Goal: Task Accomplishment & Management: Use online tool/utility

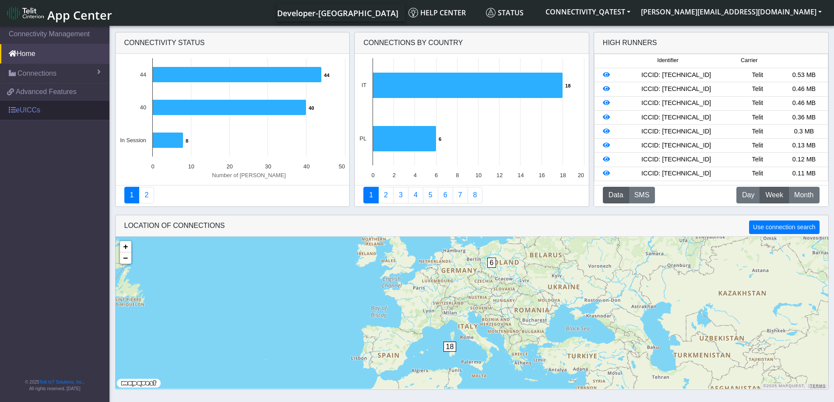
click at [19, 115] on link "eUICCs" at bounding box center [54, 110] width 109 height 19
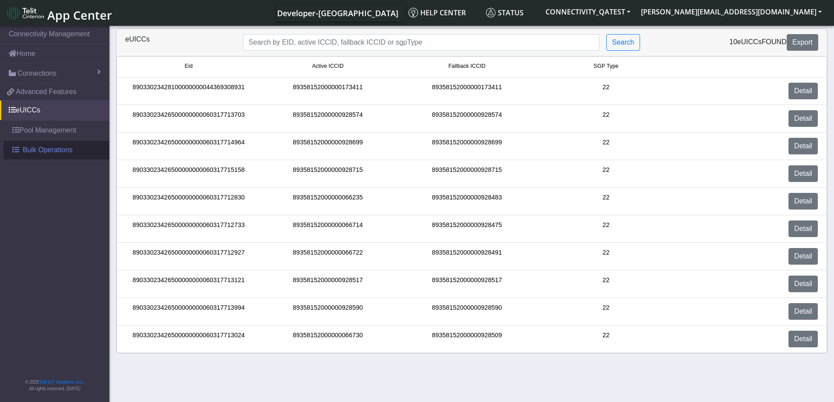
click at [21, 149] on link "Bulk Operations" at bounding box center [57, 150] width 106 height 19
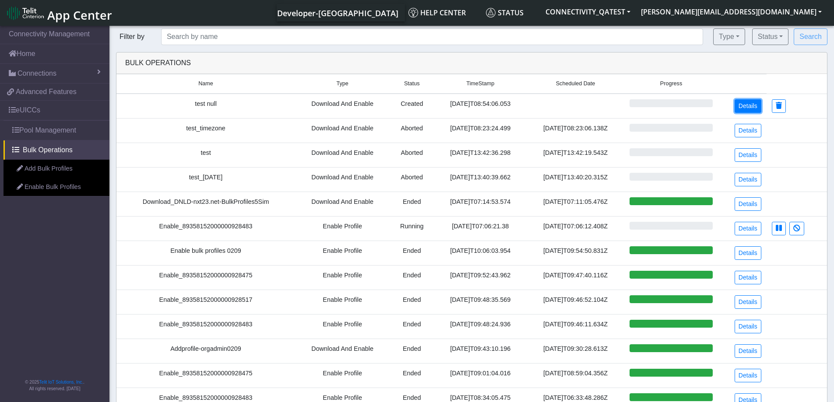
click at [749, 109] on link "Details" at bounding box center [748, 106] width 27 height 14
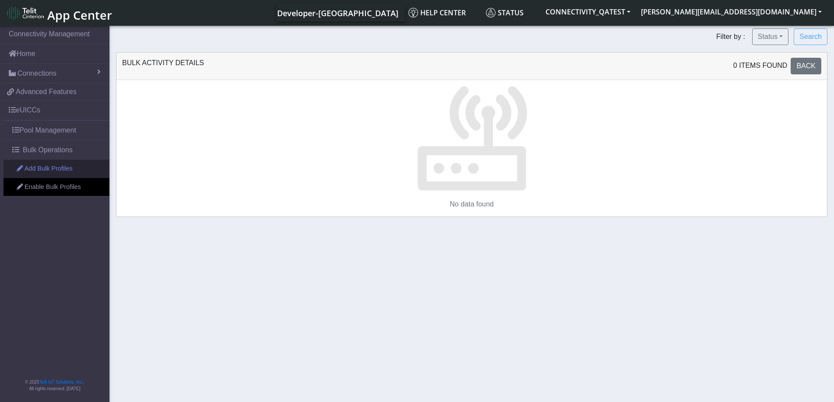
click at [37, 166] on link "Add Bulk Profiles" at bounding box center [57, 169] width 106 height 18
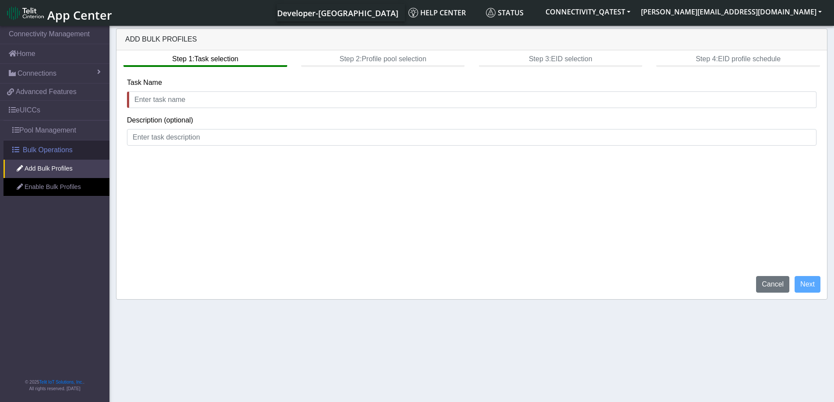
click at [37, 154] on span "Bulk Operations" at bounding box center [48, 150] width 50 height 11
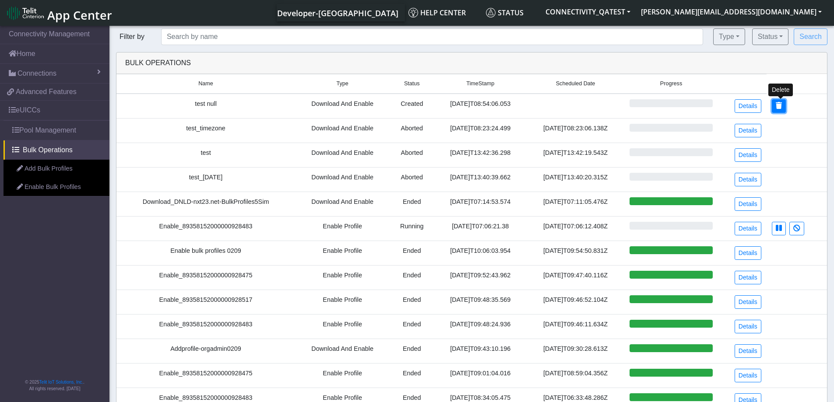
click at [781, 104] on icon at bounding box center [779, 105] width 6 height 7
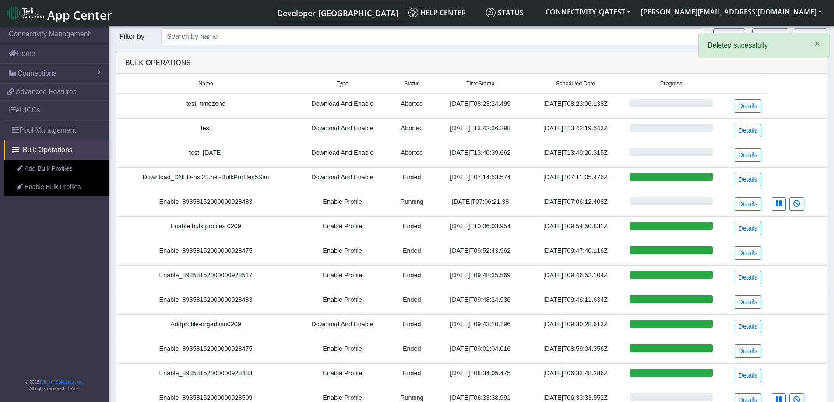
click at [38, 172] on link "Add Bulk Profiles" at bounding box center [57, 169] width 106 height 18
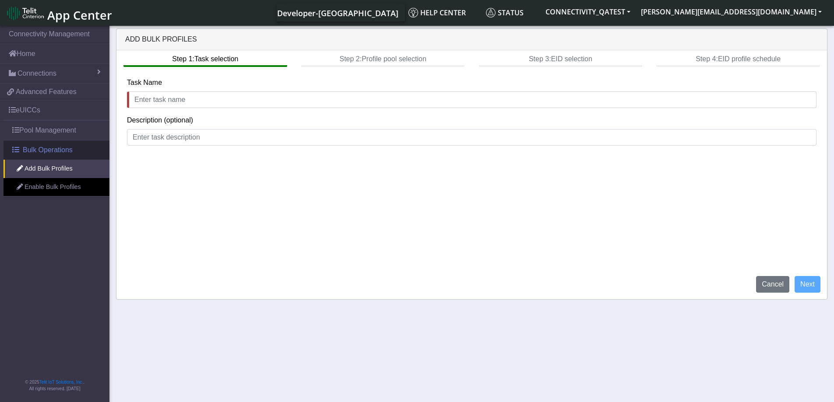
click at [33, 149] on span "Bulk Operations" at bounding box center [48, 150] width 50 height 11
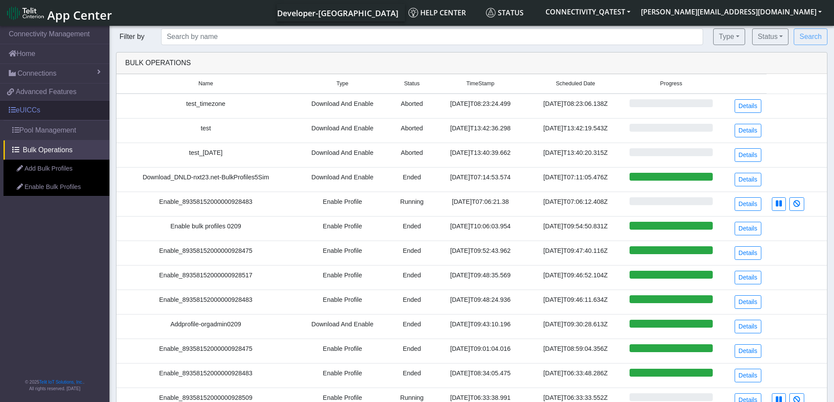
click at [44, 102] on link "eUICCs" at bounding box center [54, 110] width 109 height 19
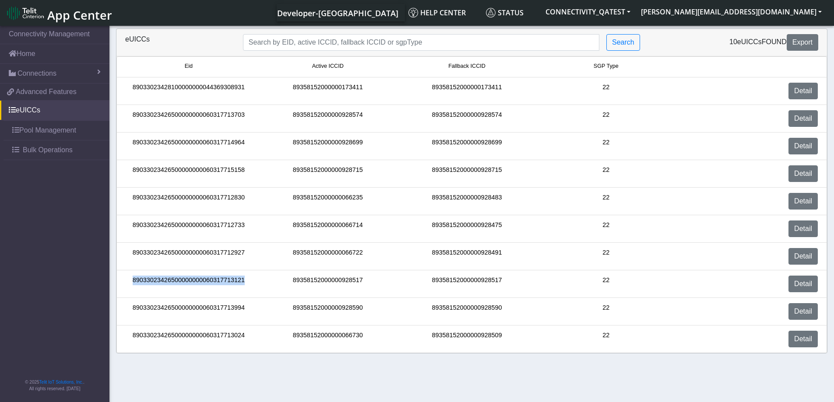
drag, startPoint x: 244, startPoint y: 281, endPoint x: 112, endPoint y: 276, distance: 132.7
click at [112, 276] on div "eUICCs Search 10 eUICCs found Export Eid Active ICCID Fallback ICCID SGP Type 8…" at bounding box center [471, 190] width 725 height 325
copy div "89033023426500000000060317713121"
click at [50, 149] on span "Bulk Operations" at bounding box center [48, 150] width 50 height 11
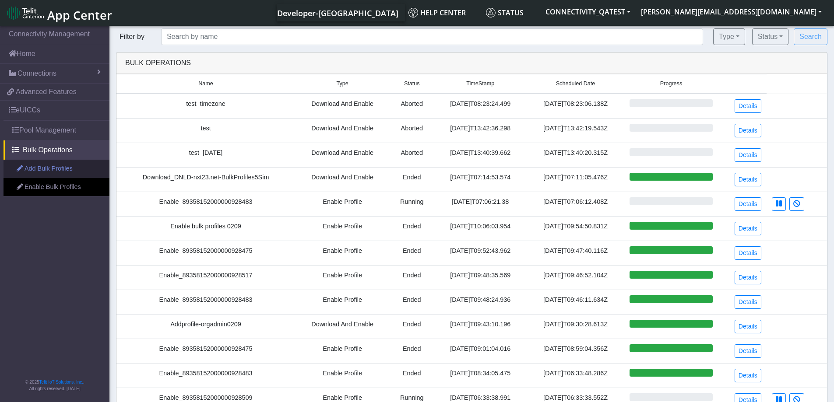
click at [46, 172] on link "Add Bulk Profiles" at bounding box center [57, 169] width 106 height 18
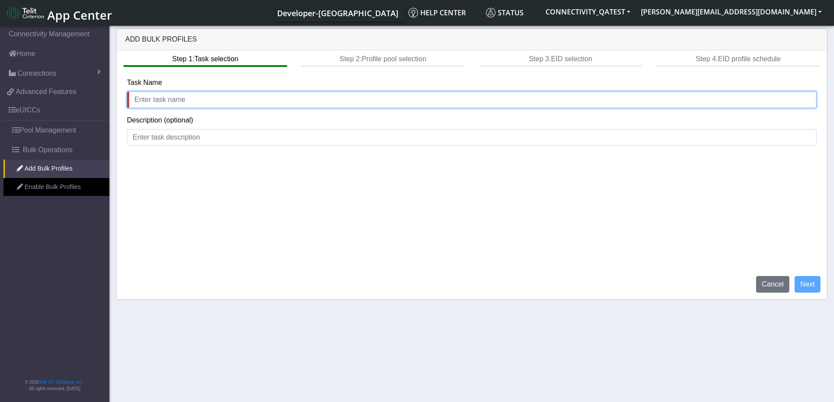
click at [155, 100] on input "text" at bounding box center [472, 100] width 690 height 17
type input "csv_test"
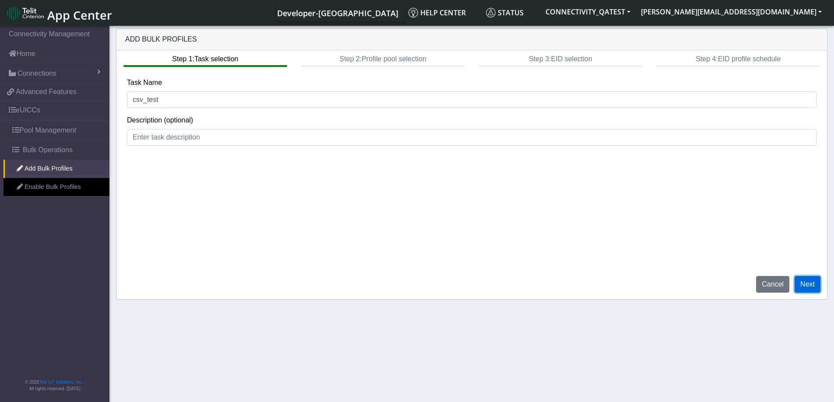
click at [807, 288] on button "Next" at bounding box center [808, 284] width 26 height 17
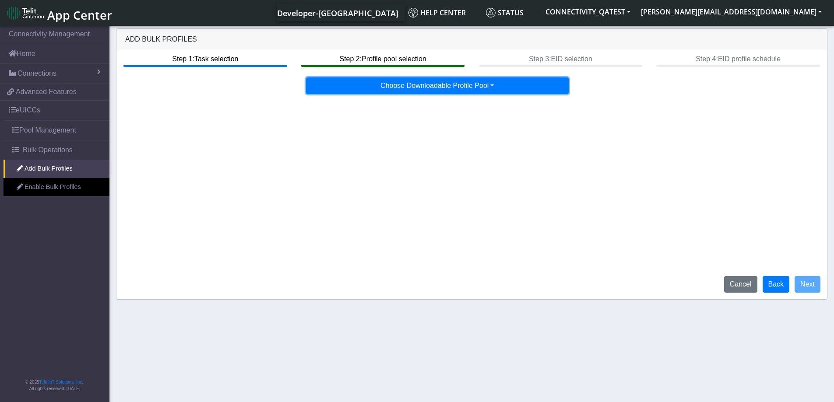
click at [454, 83] on button "Choose Downloadable Profile Pool" at bounding box center [437, 86] width 263 height 17
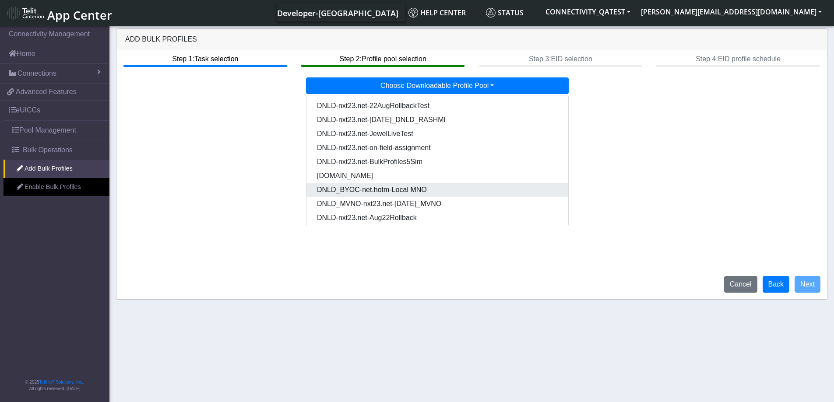
click at [418, 194] on Poola215f6a0-cb5f-4264-9200-f618216ee563-dropdown "DNLD_BYOC-net.hotm-Local MNO" at bounding box center [438, 190] width 262 height 14
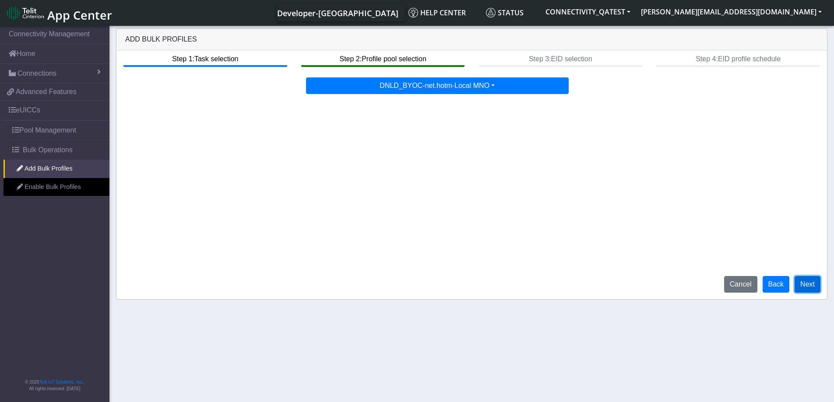
click at [799, 284] on button "Next" at bounding box center [808, 284] width 26 height 17
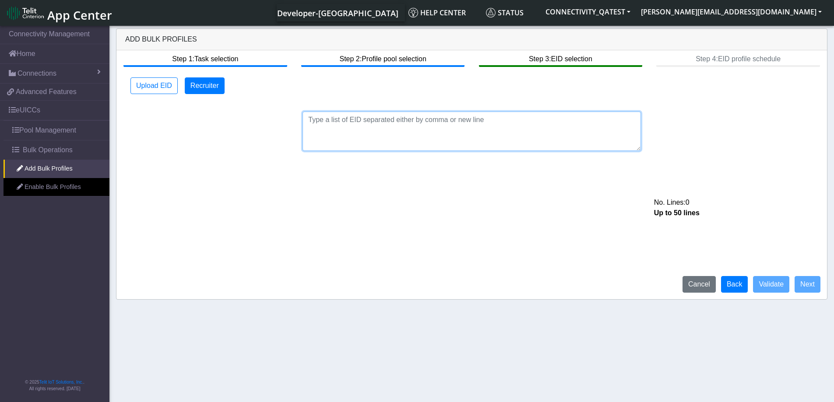
click at [375, 117] on textarea at bounding box center [472, 131] width 338 height 39
paste textarea "89033023426500000000060317713121,89033023426500000000060317713120"
type textarea "89033023426500000000060317713121,89033023426500000000060317713120"
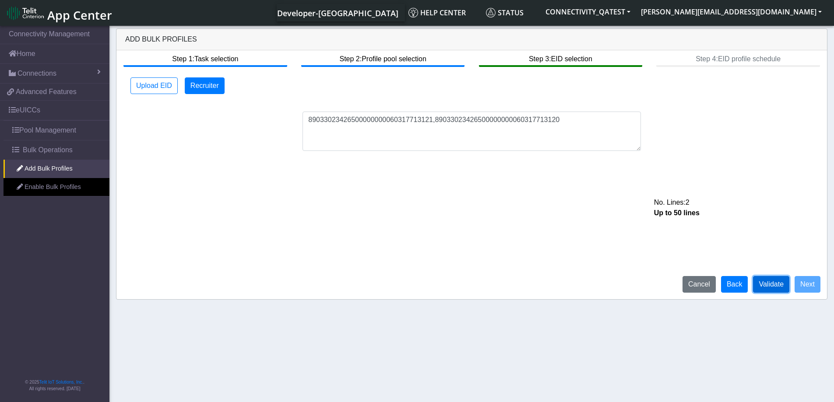
click at [769, 288] on button "Validate" at bounding box center [771, 284] width 36 height 17
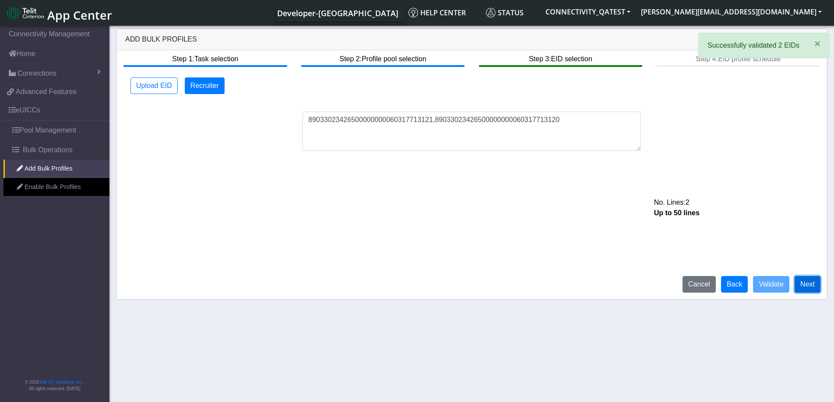
click at [810, 286] on button "Next" at bounding box center [808, 284] width 26 height 17
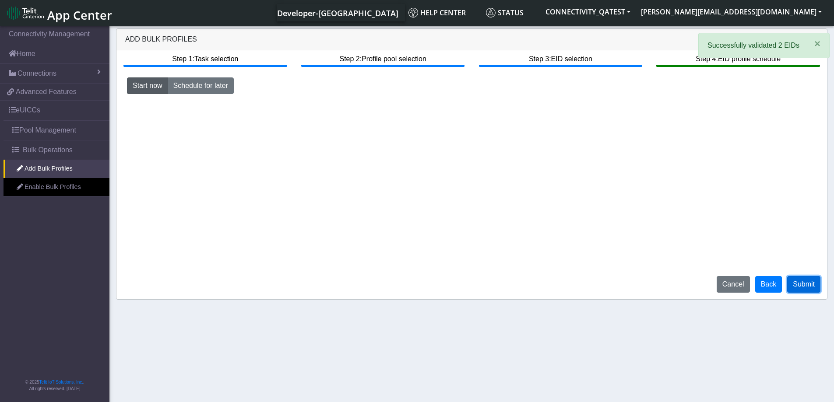
click at [800, 286] on button "Submit" at bounding box center [803, 284] width 33 height 17
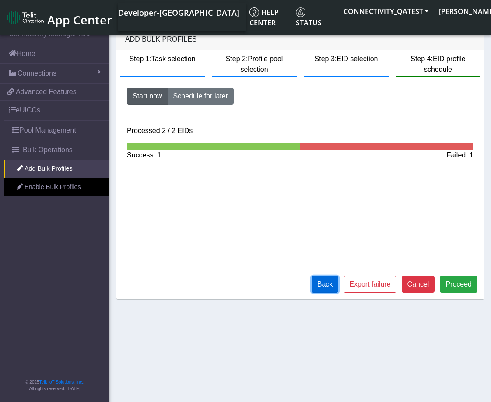
click at [331, 286] on button "Back" at bounding box center [325, 284] width 27 height 17
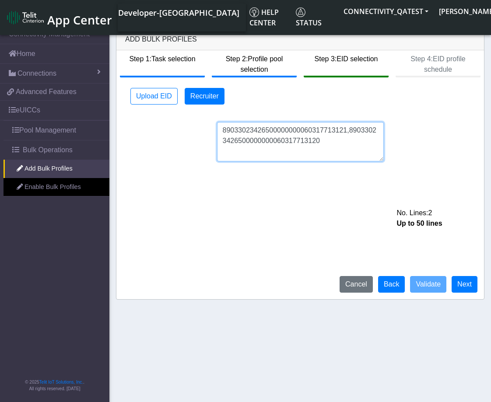
click at [334, 145] on textarea "89033023426500000000060317713121,89033023426500000000060317713120" at bounding box center [300, 141] width 167 height 39
type textarea "89033023426500000000060317713121,89033023426500000000060317713120"
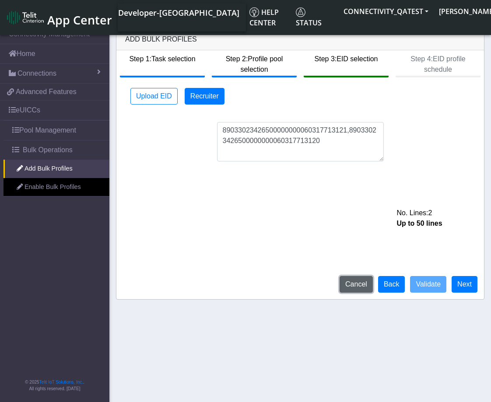
click at [362, 285] on button "Cancel" at bounding box center [356, 284] width 33 height 17
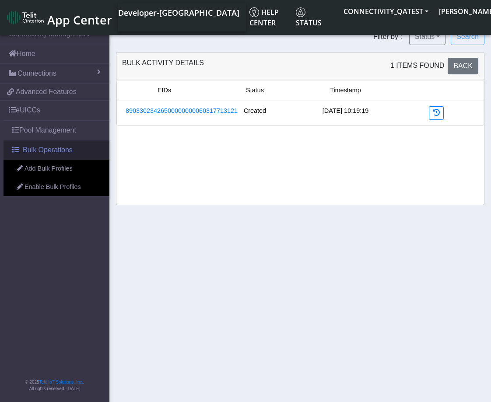
click at [35, 148] on span "Bulk Operations" at bounding box center [48, 150] width 50 height 11
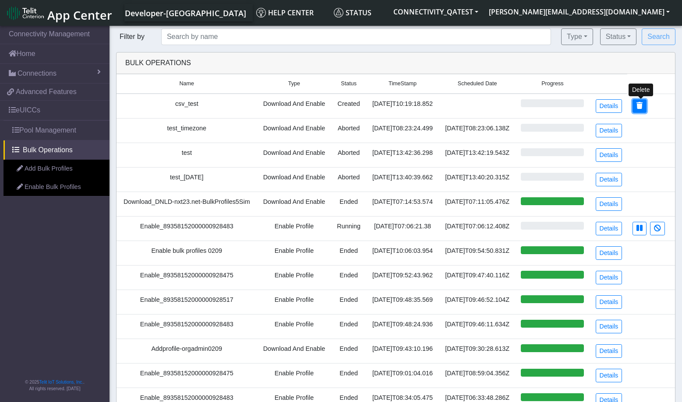
click at [641, 104] on icon at bounding box center [639, 105] width 6 height 7
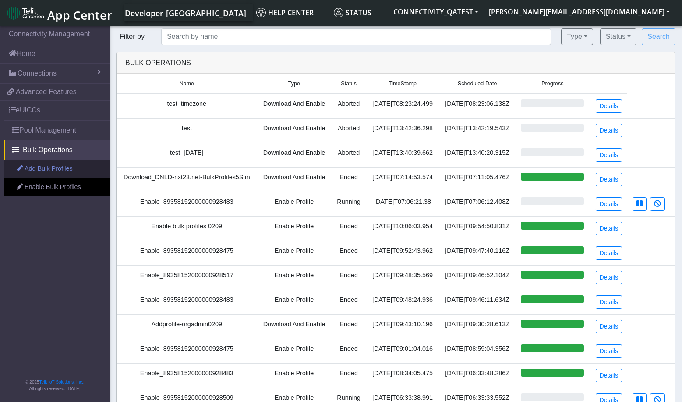
click at [35, 168] on link "Add Bulk Profiles" at bounding box center [57, 169] width 106 height 18
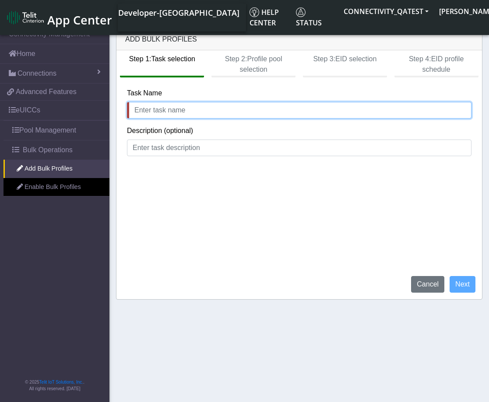
click at [157, 109] on input "text" at bounding box center [299, 110] width 345 height 17
type input "csv test"
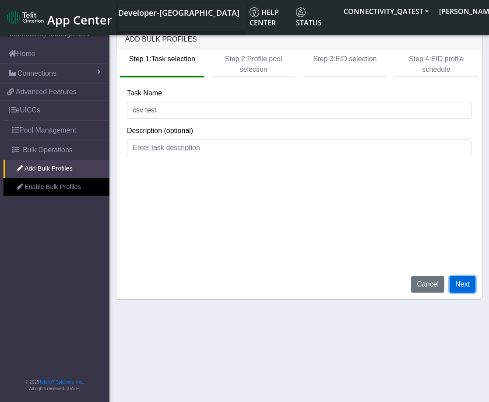
click at [462, 284] on button "Next" at bounding box center [463, 284] width 26 height 17
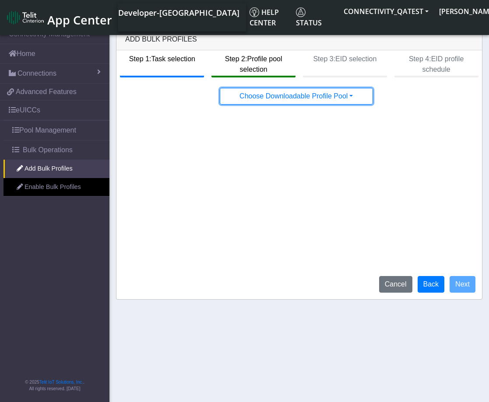
drag, startPoint x: 329, startPoint y: 101, endPoint x: 313, endPoint y: 119, distance: 24.5
click at [329, 101] on button "Choose Downloadable Profile Pool" at bounding box center [296, 96] width 153 height 17
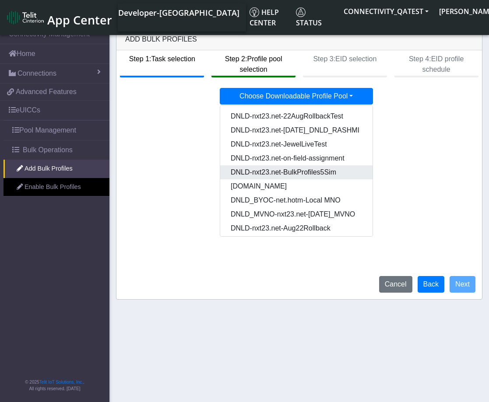
click at [275, 176] on Pool8c8c7d1b-f140-47d7-ba31-50d48655a96a-dropdown "DNLD-nxt23.net-BulkProfiles5Sim" at bounding box center [329, 173] width 219 height 14
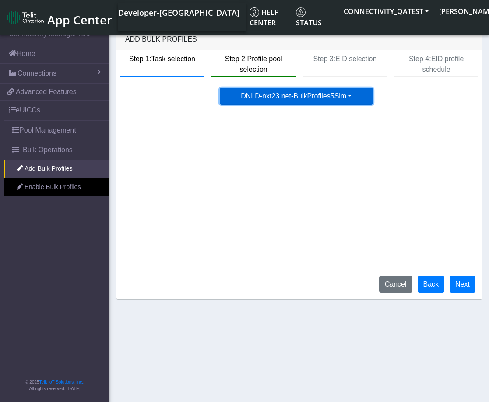
click at [306, 101] on button "DNLD-nxt23.net-BulkProfiles5Sim" at bounding box center [296, 96] width 153 height 17
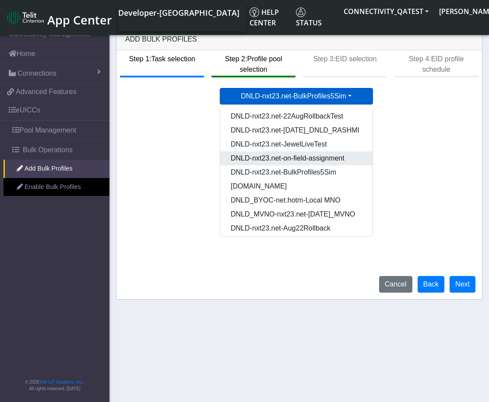
click at [248, 159] on Pool62d385b5-899c-4c9f-a78f-e90bbf7285d2-dropdown "DNLD-nxt23.net-on-field-assignment" at bounding box center [329, 159] width 219 height 14
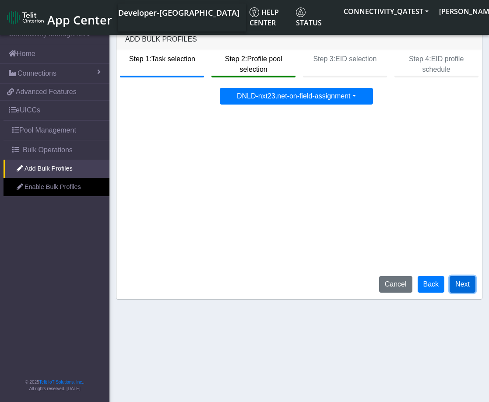
click at [465, 284] on button "Next" at bounding box center [463, 284] width 26 height 17
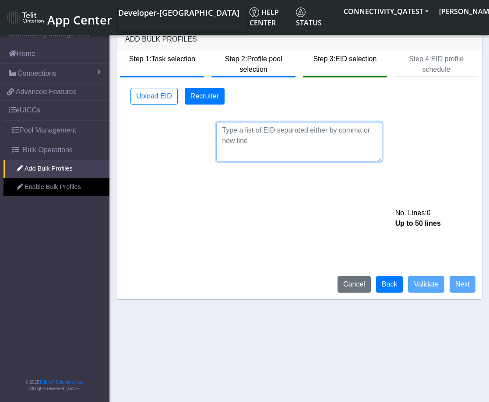
click at [230, 130] on textarea at bounding box center [299, 141] width 166 height 39
paste textarea "89033023426500000000060317713121,89033023426500000000060317713120"
type textarea "89033023426500000000060317713121,89033023426500000000060317713120"
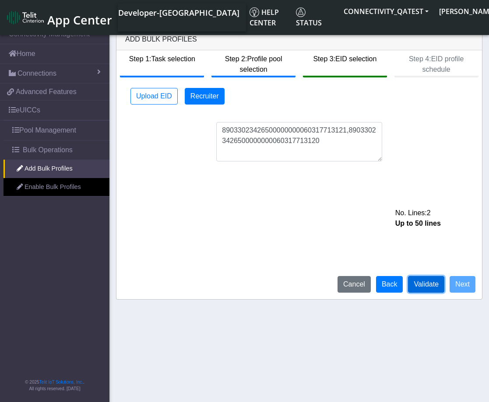
click at [426, 287] on button "Validate" at bounding box center [426, 284] width 36 height 17
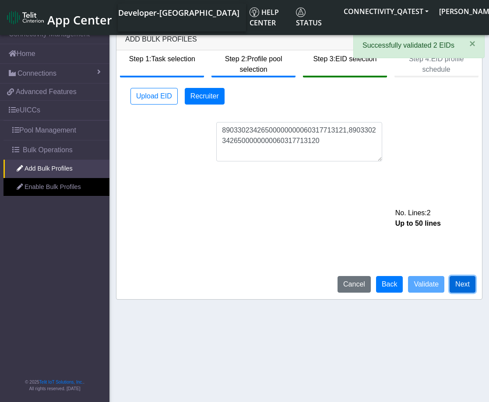
click at [457, 283] on button "Next" at bounding box center [463, 284] width 26 height 17
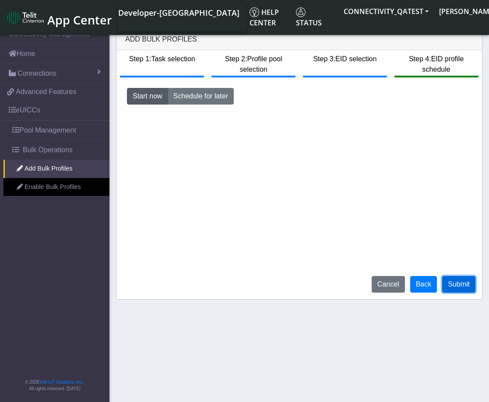
click at [455, 283] on button "Submit" at bounding box center [458, 284] width 33 height 17
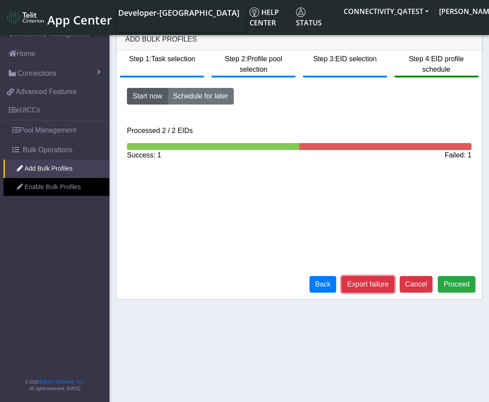
click at [387, 289] on button "Export failure" at bounding box center [368, 284] width 53 height 17
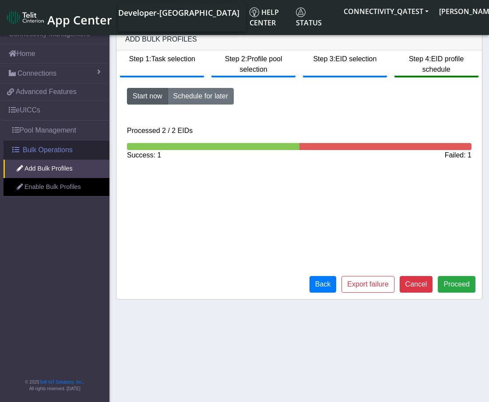
click at [32, 153] on span "Bulk Operations" at bounding box center [48, 150] width 50 height 11
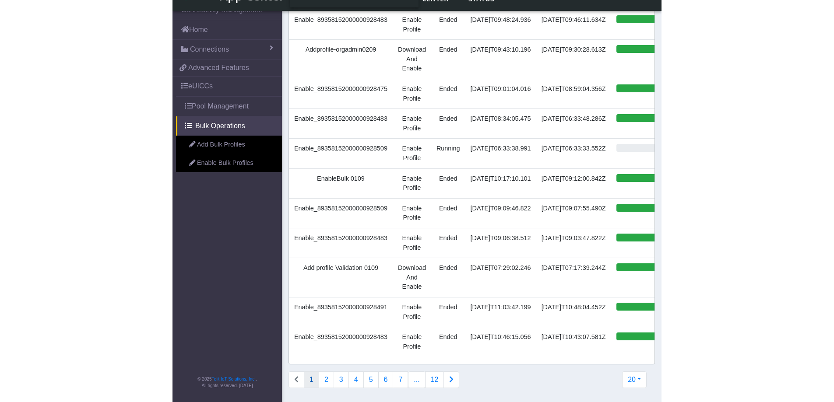
scroll to position [203, 0]
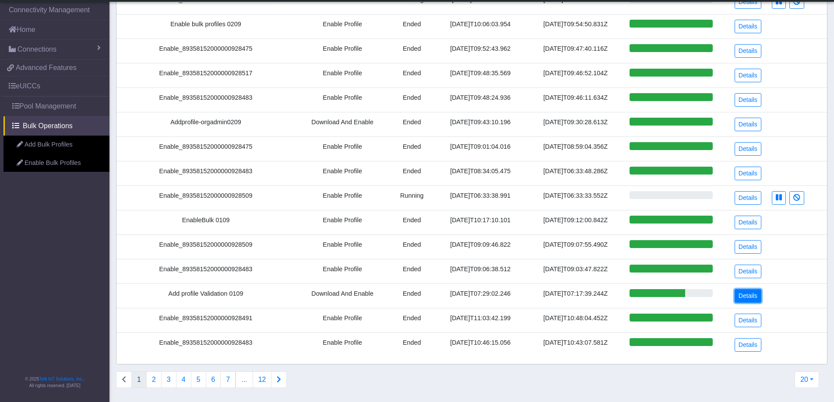
click at [747, 292] on link "Details" at bounding box center [748, 296] width 27 height 14
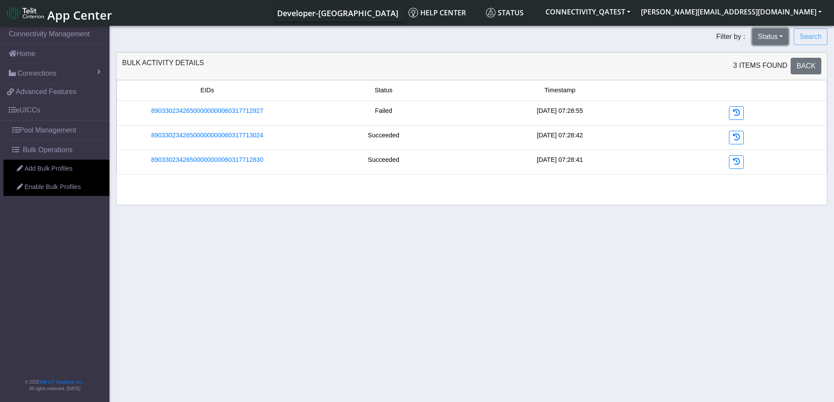
click at [781, 35] on button "Status" at bounding box center [770, 36] width 36 height 17
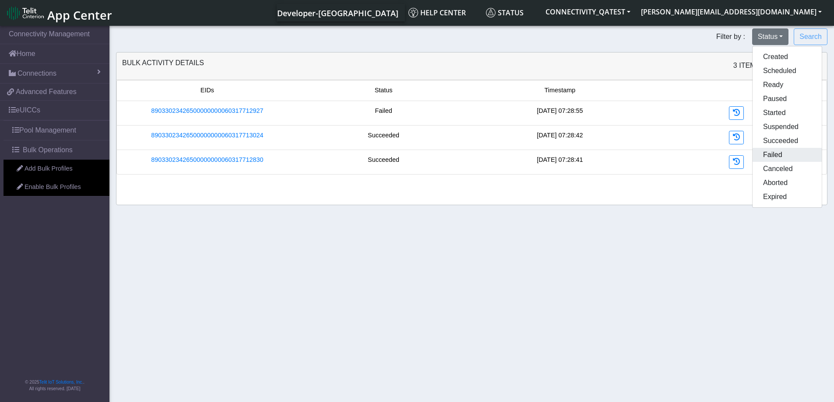
click at [787, 155] on button "Failed" at bounding box center [787, 155] width 69 height 14
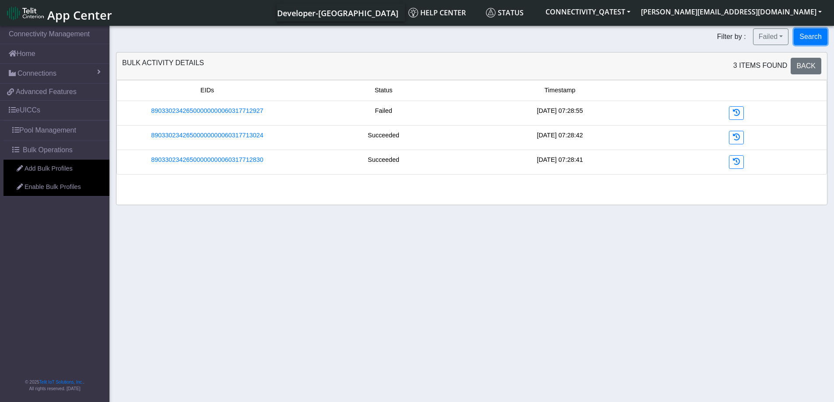
click at [806, 38] on button "Search" at bounding box center [811, 36] width 34 height 17
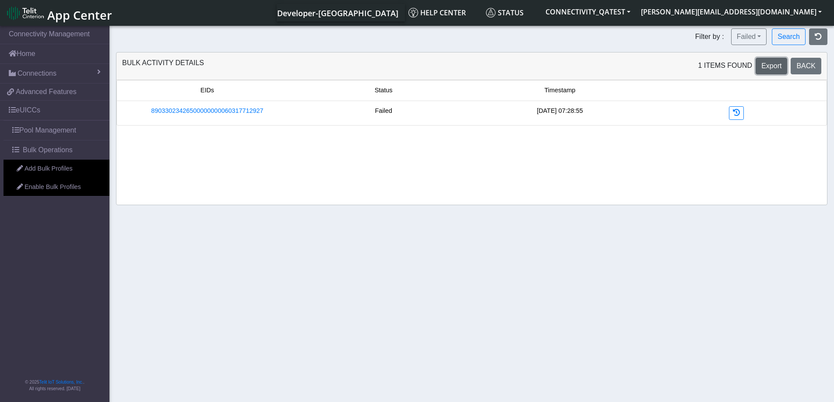
click at [770, 68] on span "Export" at bounding box center [771, 65] width 20 height 7
click at [775, 63] on span "Export" at bounding box center [771, 65] width 20 height 7
click at [29, 150] on span "Bulk Operations" at bounding box center [48, 150] width 50 height 11
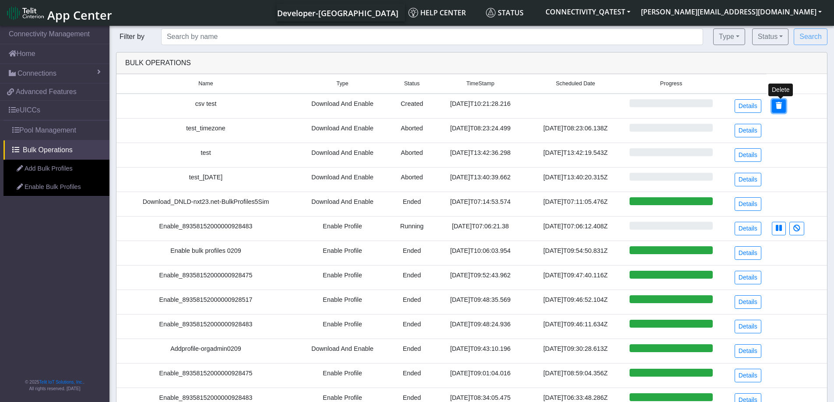
click at [783, 110] on button at bounding box center [779, 106] width 14 height 14
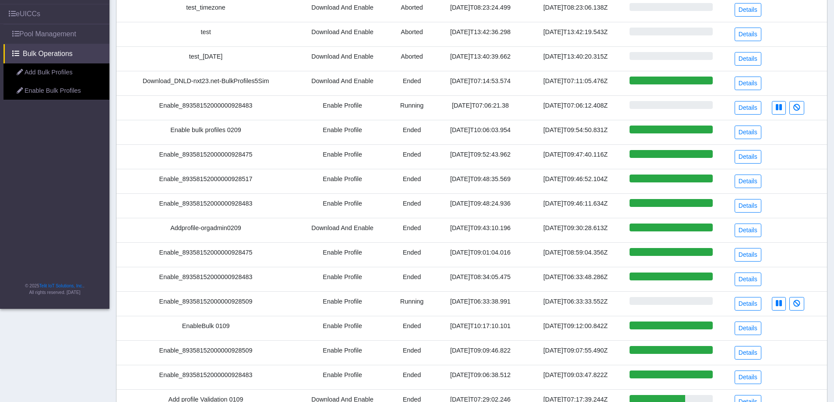
scroll to position [203, 0]
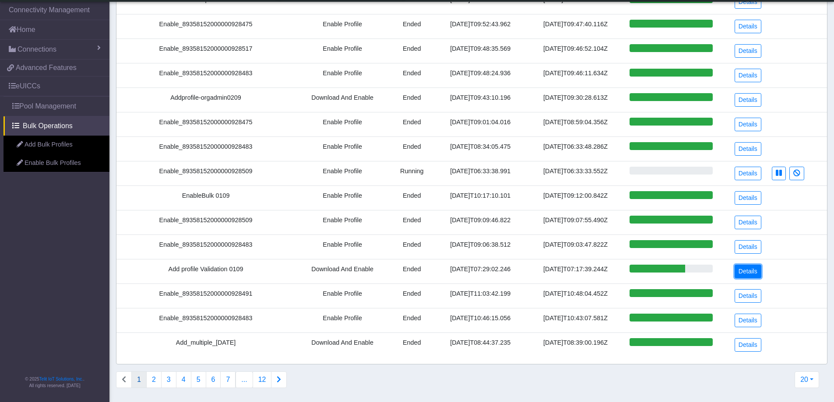
click at [744, 271] on link "Details" at bounding box center [748, 272] width 27 height 14
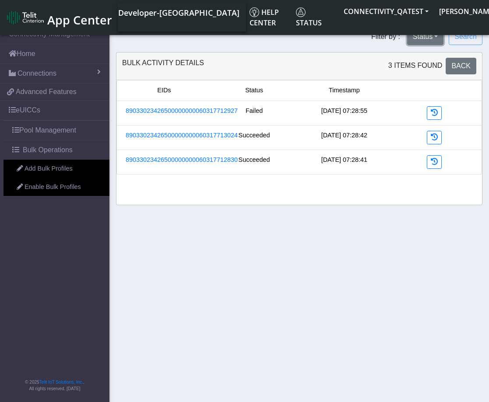
click at [434, 42] on button "Status" at bounding box center [425, 36] width 36 height 17
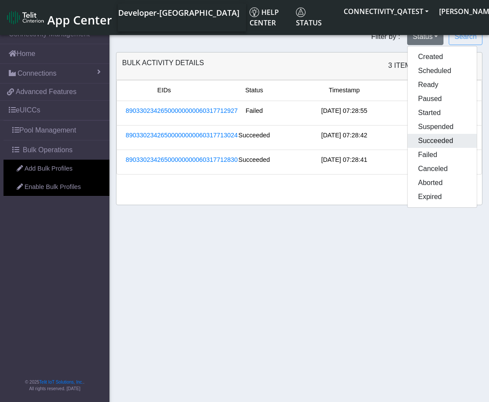
click at [451, 137] on button "Succeeded" at bounding box center [442, 141] width 69 height 14
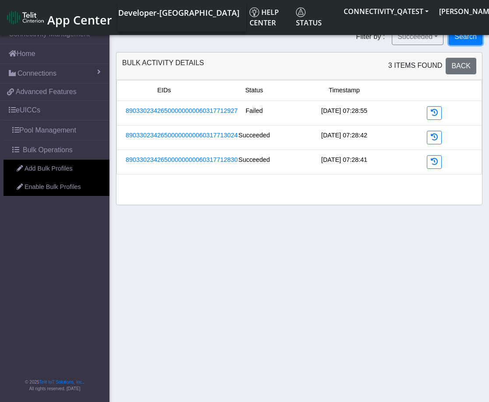
click at [463, 44] on button "Search" at bounding box center [466, 36] width 34 height 17
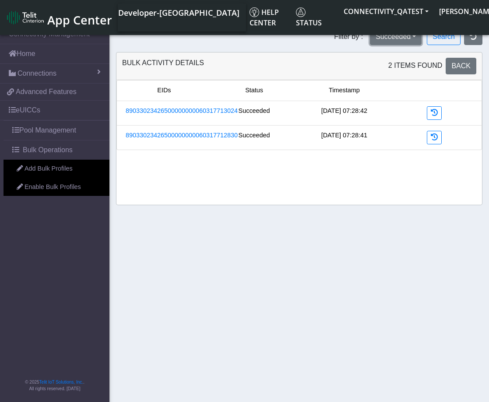
click at [413, 40] on button "Succeeded" at bounding box center [396, 36] width 52 height 17
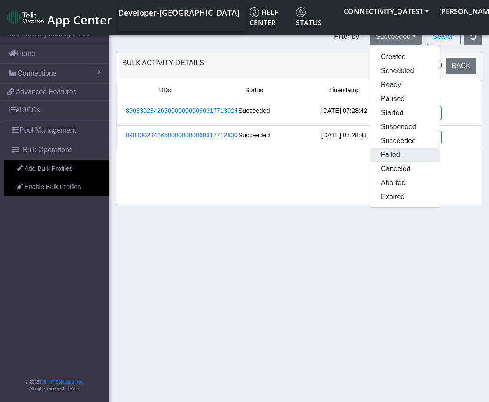
click at [389, 158] on button "Failed" at bounding box center [404, 155] width 69 height 14
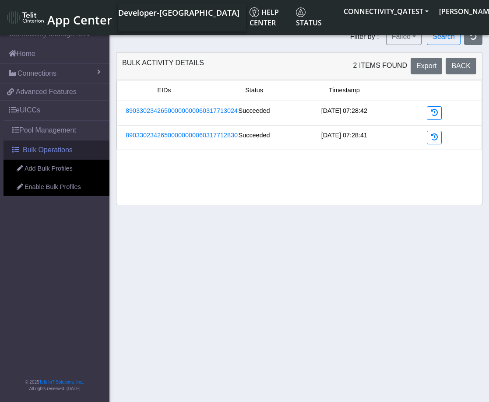
click at [45, 153] on span "Bulk Operations" at bounding box center [48, 150] width 50 height 11
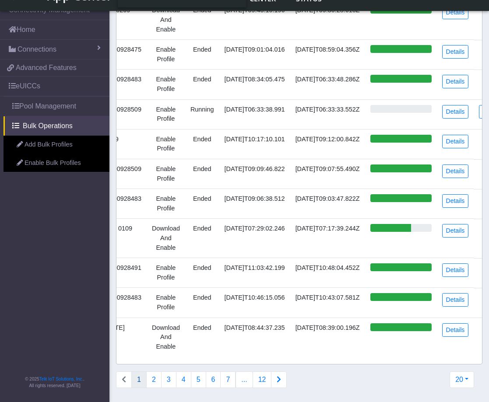
scroll to position [0, 76]
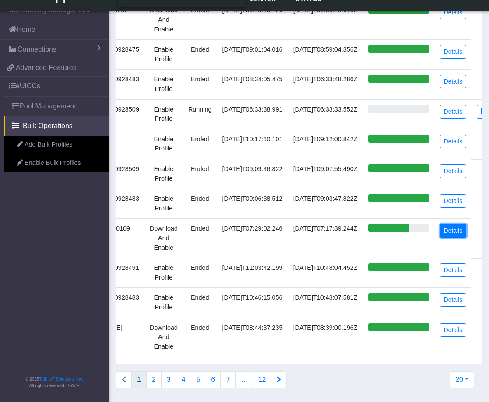
click at [440, 225] on link "Details" at bounding box center [453, 231] width 27 height 14
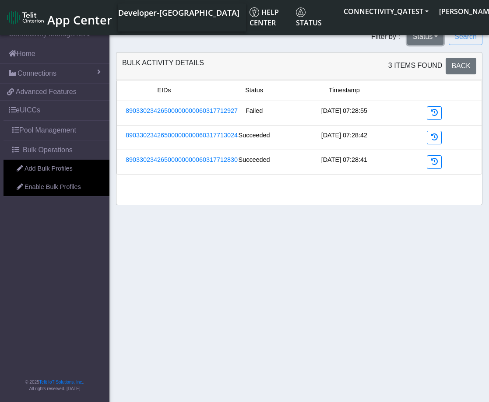
click at [427, 38] on button "Status" at bounding box center [425, 36] width 36 height 17
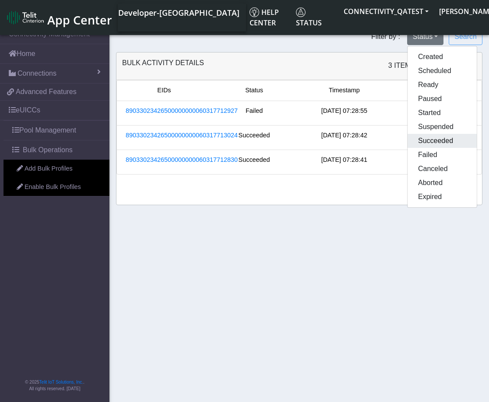
click at [424, 140] on button "Succeeded" at bounding box center [442, 141] width 69 height 14
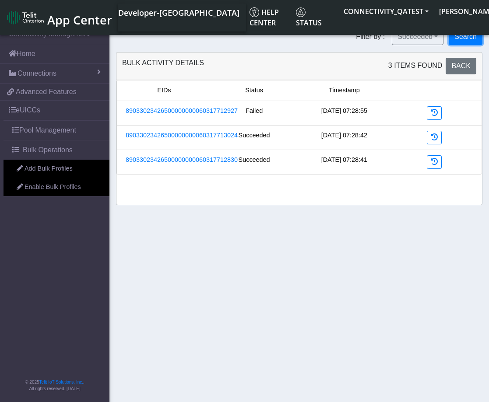
click at [465, 39] on button "Search" at bounding box center [466, 36] width 34 height 17
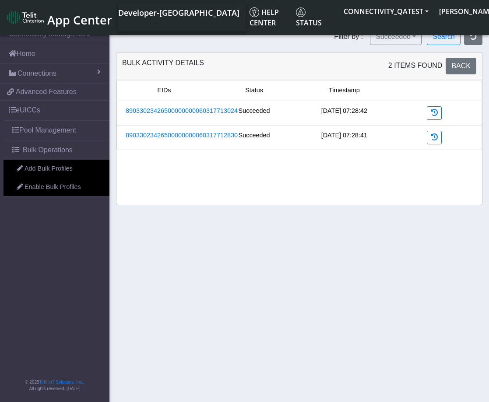
click at [339, 211] on div "Filter by : Succeeded Created Scheduled Ready Paused Started Suspended Succeede…" at bounding box center [299, 120] width 380 height 184
click at [476, 36] on icon "button" at bounding box center [473, 36] width 7 height 7
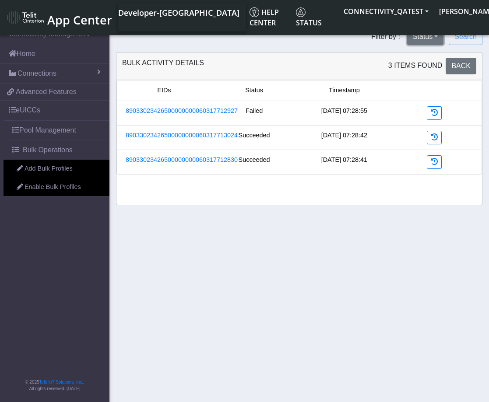
click at [431, 42] on button "Status" at bounding box center [425, 36] width 36 height 17
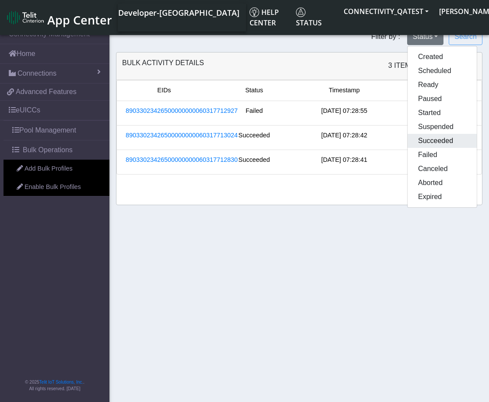
click at [430, 140] on button "Succeeded" at bounding box center [442, 141] width 69 height 14
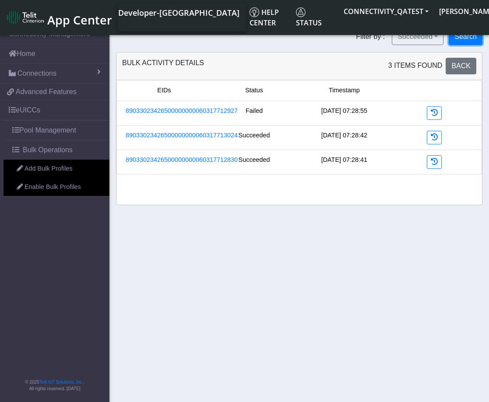
click at [469, 37] on button "Search" at bounding box center [466, 36] width 34 height 17
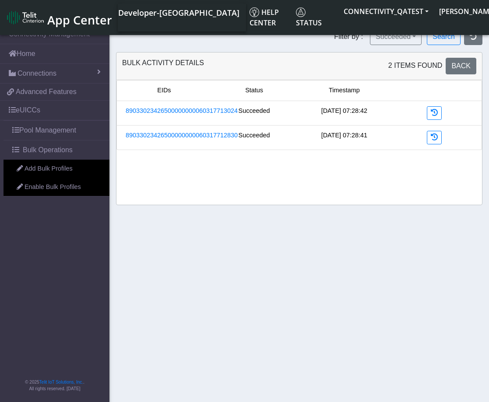
click at [340, 170] on div "EIDs Status Timestamp 89033023426500000000060317713024 Succeeded [DATE] 07:28:4…" at bounding box center [299, 142] width 366 height 125
click at [403, 38] on button "Succeeded" at bounding box center [396, 36] width 52 height 17
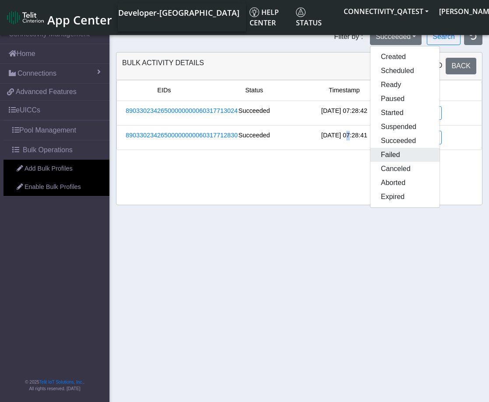
click at [395, 155] on button "Failed" at bounding box center [404, 155] width 69 height 14
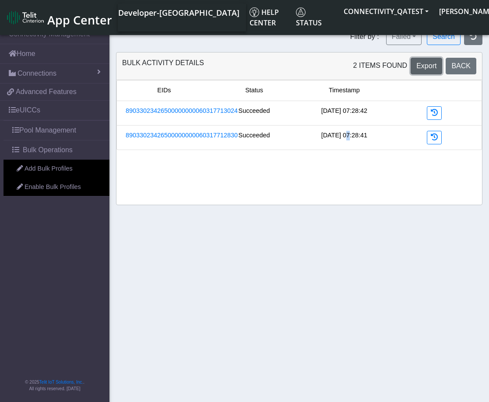
click at [437, 71] on button "Export" at bounding box center [427, 66] width 32 height 17
click at [448, 40] on button "Search" at bounding box center [444, 36] width 34 height 17
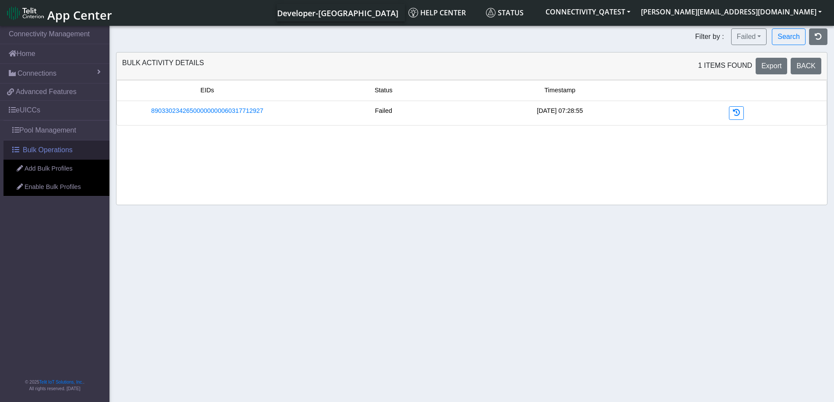
click at [52, 149] on span "Bulk Operations" at bounding box center [48, 150] width 50 height 11
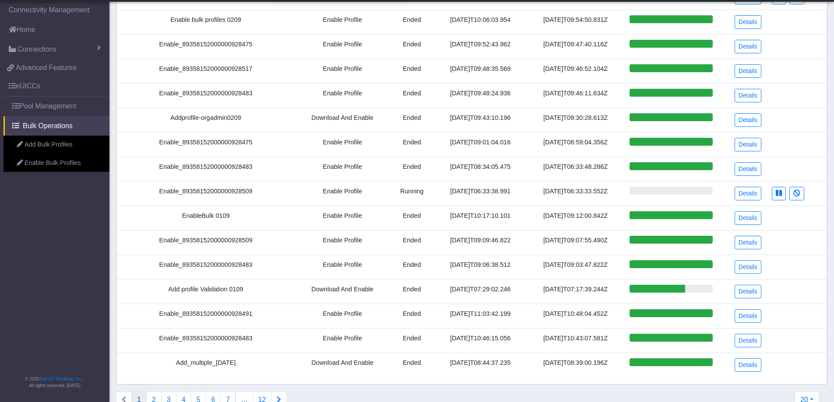
scroll to position [203, 0]
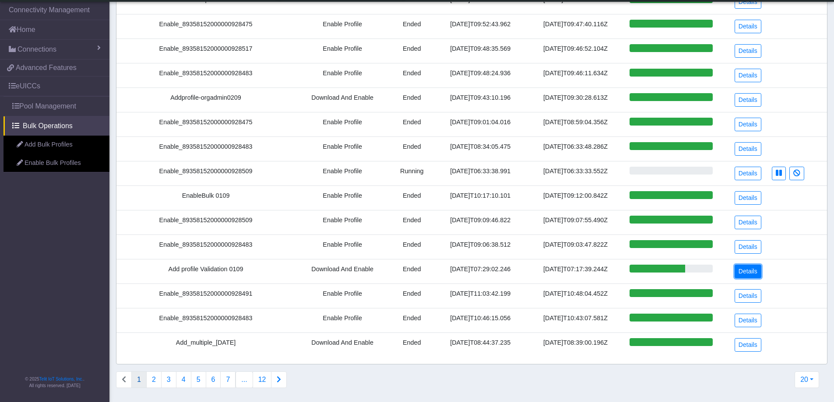
click at [750, 270] on link "Details" at bounding box center [748, 272] width 27 height 14
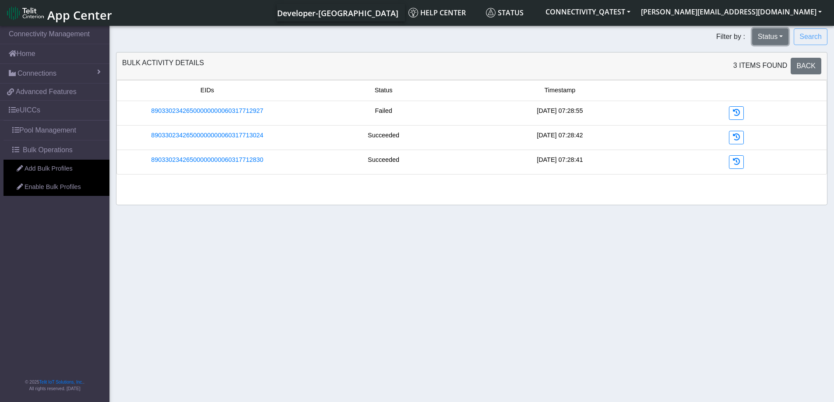
click at [782, 32] on button "Status" at bounding box center [770, 36] width 36 height 17
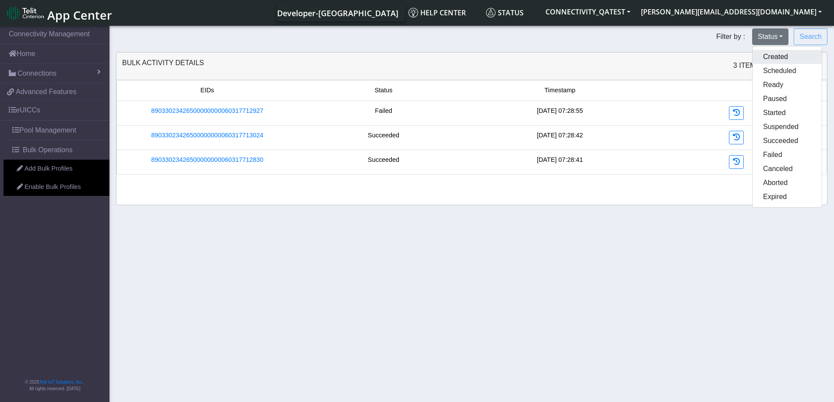
click at [779, 54] on button "Created" at bounding box center [787, 57] width 69 height 14
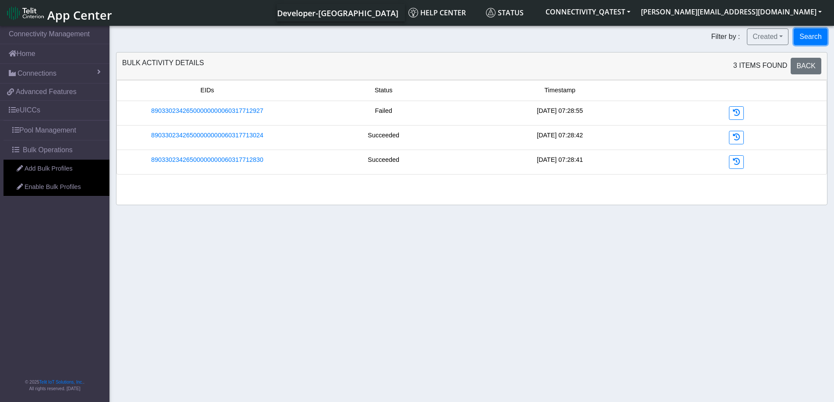
click at [804, 38] on button "Search" at bounding box center [811, 36] width 34 height 17
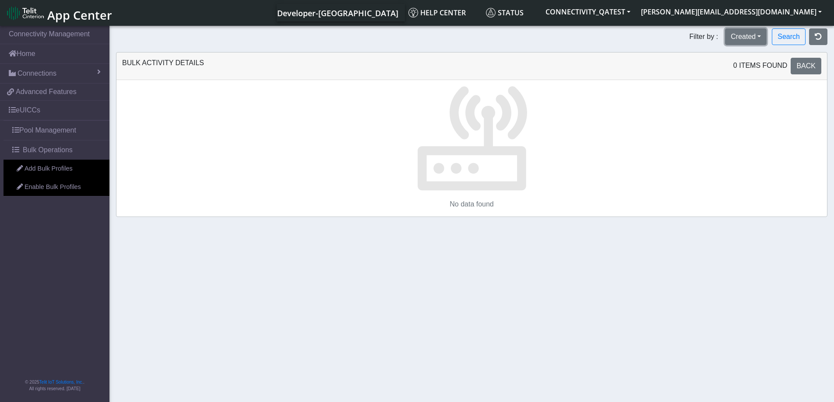
click at [764, 35] on button "Created" at bounding box center [746, 36] width 42 height 17
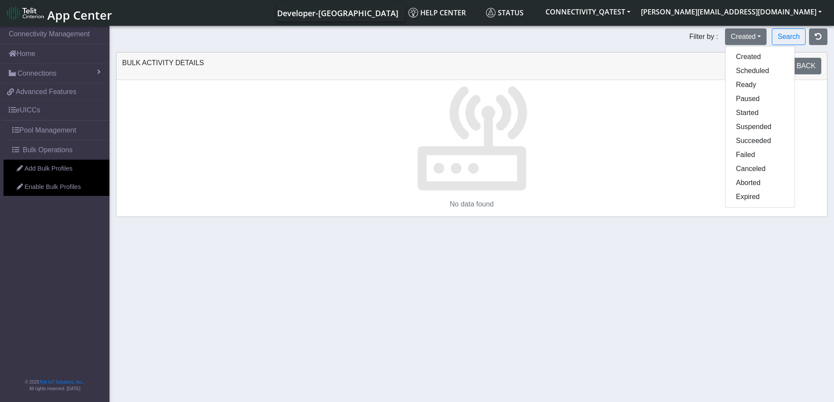
click at [557, 312] on section "Connectivity Management Home Connections List Map 2cb66d34a9cb24e52c4e4edf35c50…" at bounding box center [417, 214] width 834 height 381
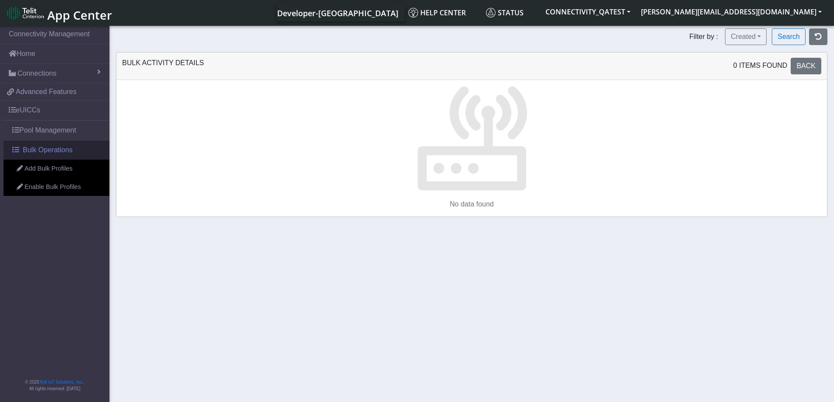
click at [56, 152] on span "Bulk Operations" at bounding box center [48, 150] width 50 height 11
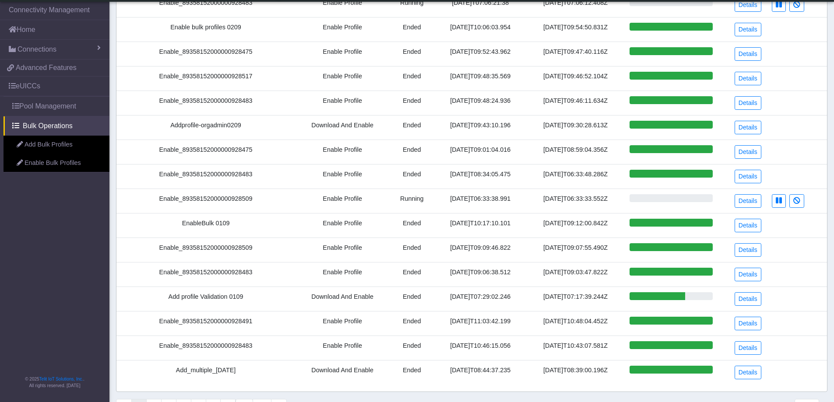
scroll to position [203, 0]
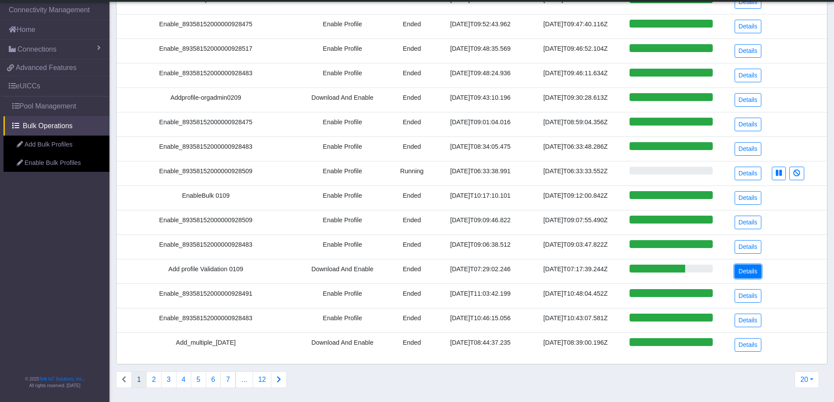
click at [754, 270] on link "Details" at bounding box center [748, 272] width 27 height 14
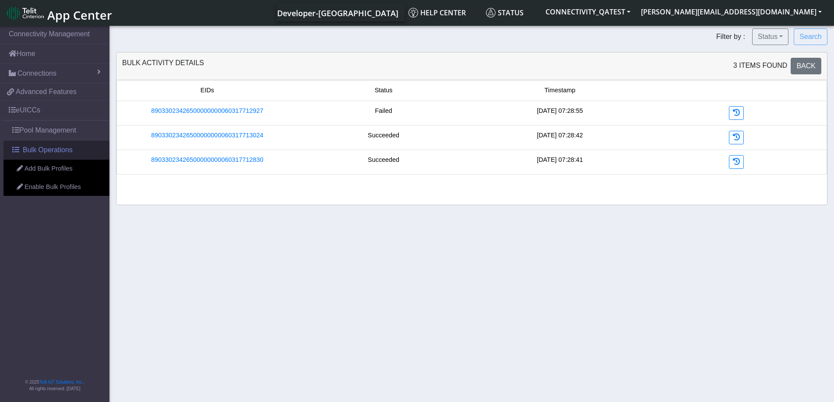
click at [57, 157] on link "Bulk Operations" at bounding box center [57, 150] width 106 height 19
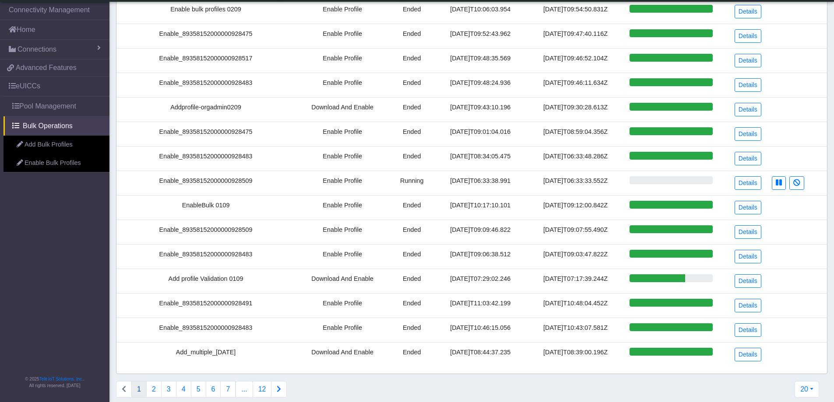
scroll to position [203, 0]
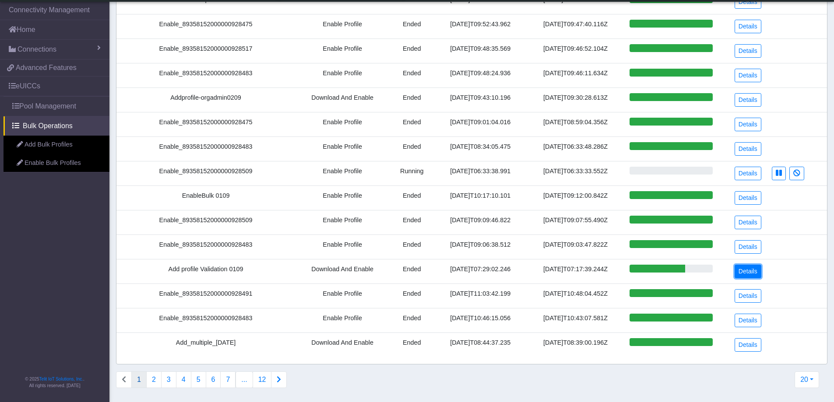
click at [758, 274] on link "Details" at bounding box center [748, 272] width 27 height 14
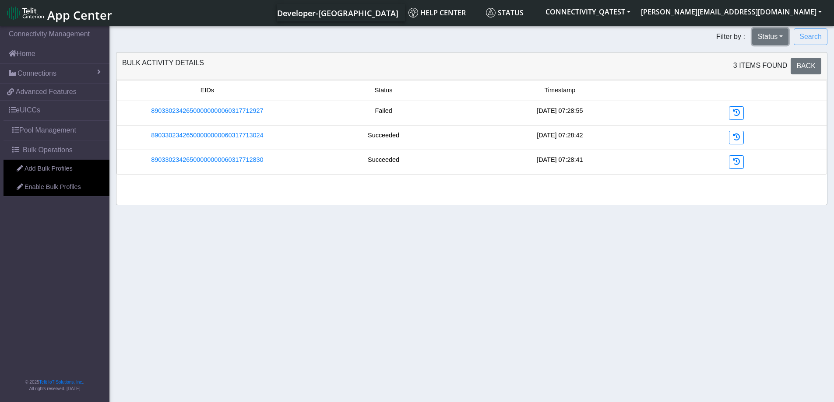
click at [779, 35] on button "Status" at bounding box center [770, 36] width 36 height 17
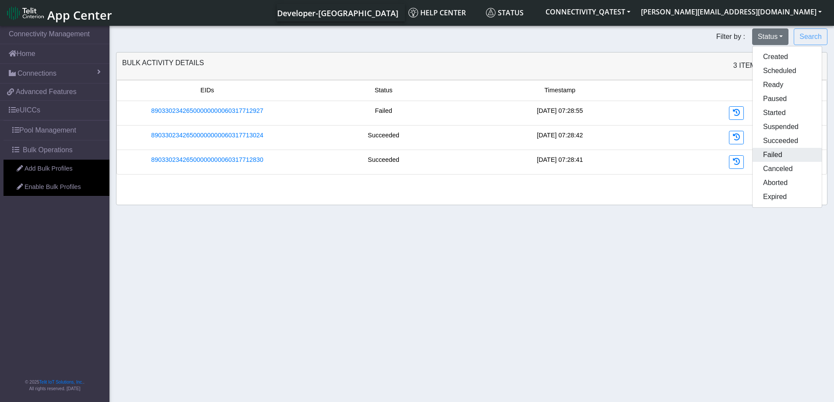
click at [782, 154] on button "Failed" at bounding box center [787, 155] width 69 height 14
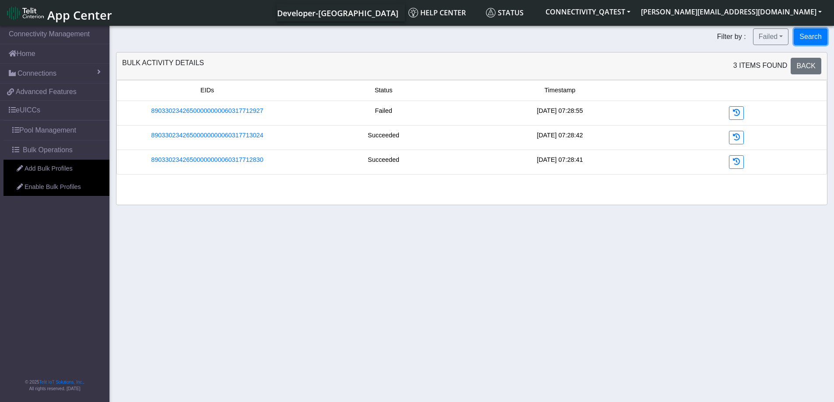
click at [801, 41] on button "Search" at bounding box center [811, 36] width 34 height 17
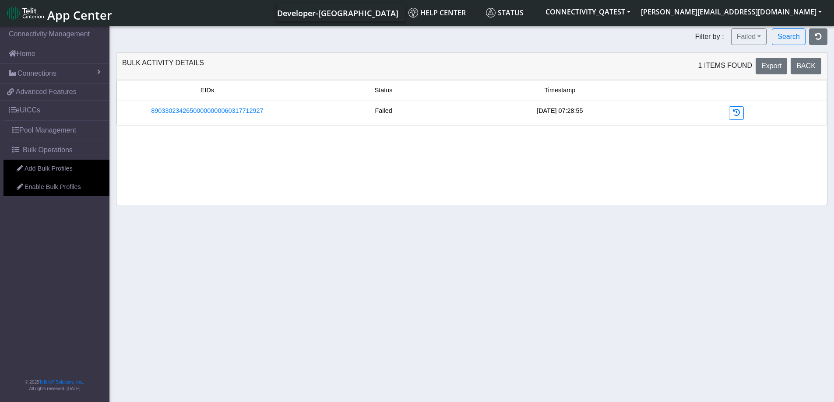
drag, startPoint x: 741, startPoint y: 310, endPoint x: 733, endPoint y: 279, distance: 32.2
click at [741, 310] on section "Connectivity Management Home Connections List Map 2cb66d34a9cb24e52c4e4edf35c50…" at bounding box center [417, 214] width 834 height 381
click at [816, 37] on icon "button" at bounding box center [818, 36] width 7 height 7
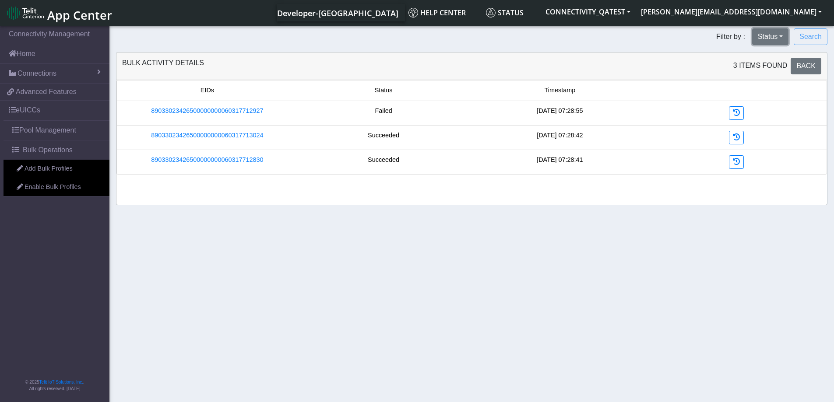
click at [779, 42] on button "Status" at bounding box center [770, 36] width 36 height 17
